Goal: Information Seeking & Learning: Learn about a topic

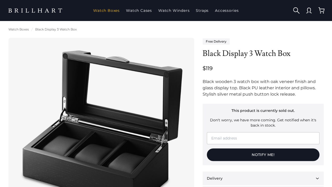
click at [112, 11] on link "Watch Boxes" at bounding box center [106, 11] width 31 height 14
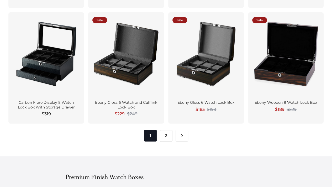
scroll to position [633, 0]
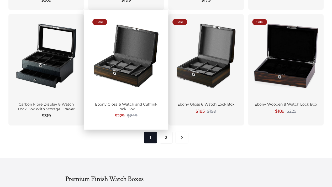
click at [141, 111] on div "Ebony Gloss 6 Watch and Cufflink Lock Box $229 $249" at bounding box center [126, 112] width 76 height 28
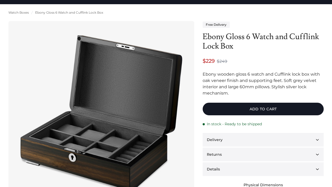
scroll to position [16, 0]
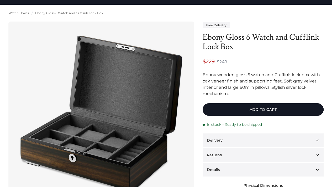
drag, startPoint x: 335, startPoint y: 14, endPoint x: 335, endPoint y: 19, distance: 4.2
click at [332, 19] on html "Watch Boxes Watch Cases Watch Winders Straps" at bounding box center [166, 77] width 332 height 187
